Goal: Task Accomplishment & Management: Complete application form

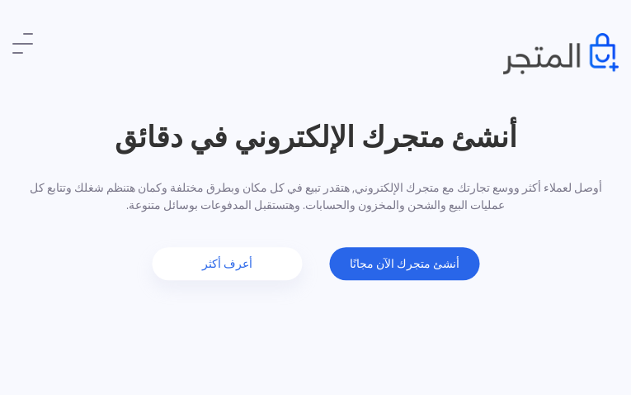
type input "JWApwigOduSAFU"
type input "fazititotoy943@gmail.com"
type input "9960461163"
